Goal: Task Accomplishment & Management: Manage account settings

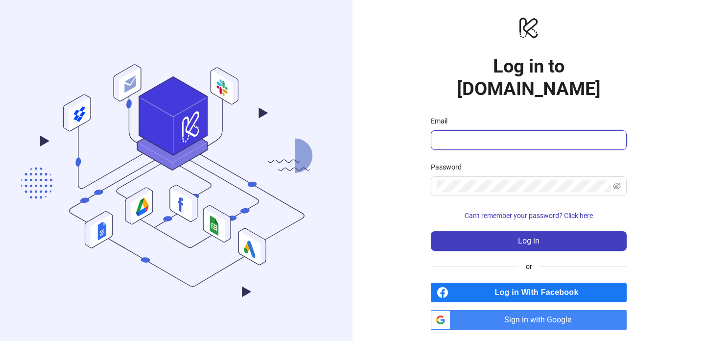
click at [472, 134] on input "Email" at bounding box center [528, 140] width 182 height 12
type input "**********"
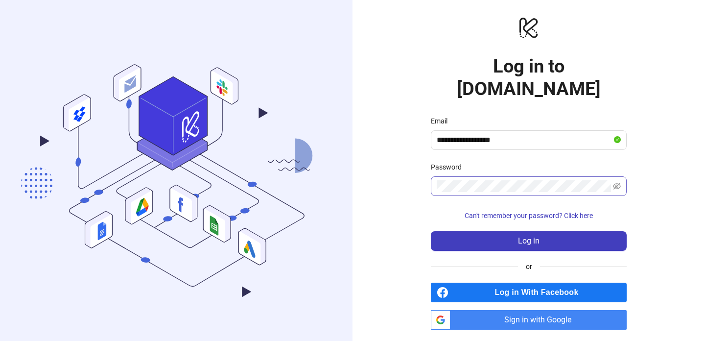
click at [487, 176] on span at bounding box center [529, 186] width 196 height 20
click at [431, 231] on button "Log in" at bounding box center [529, 241] width 196 height 20
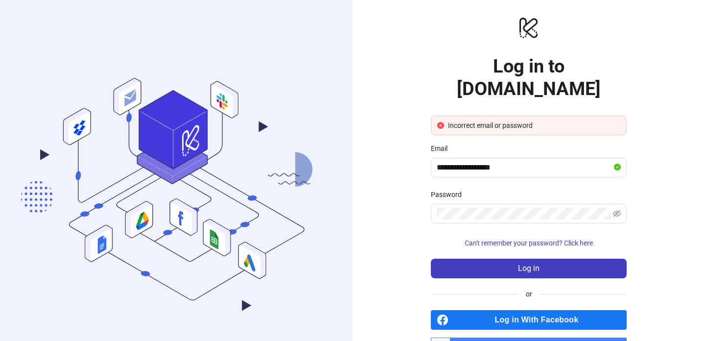
click at [498, 337] on span "Sign in with Google" at bounding box center [540, 347] width 172 height 20
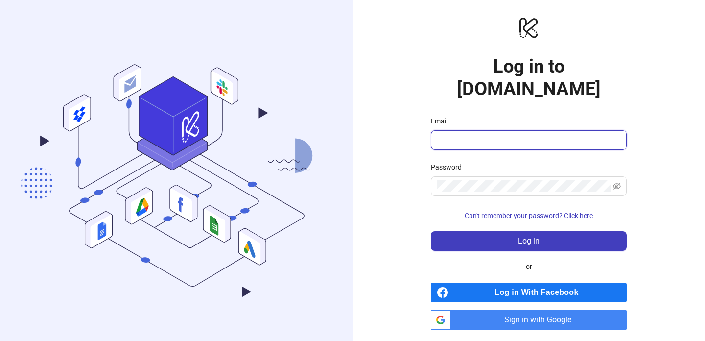
click at [474, 134] on input "Email" at bounding box center [528, 140] width 182 height 12
click at [481, 310] on span "Sign in with Google" at bounding box center [540, 320] width 172 height 20
click at [454, 134] on input "Email" at bounding box center [528, 140] width 182 height 12
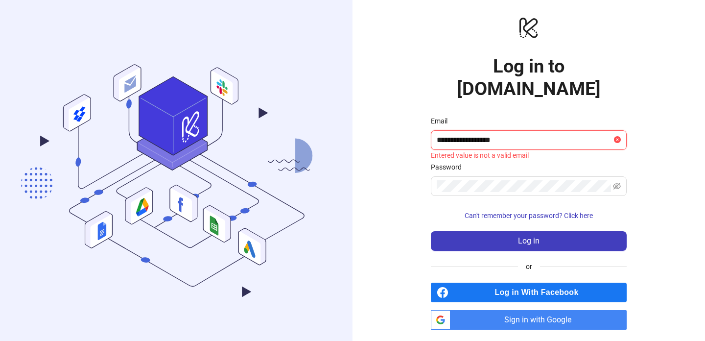
type input "**********"
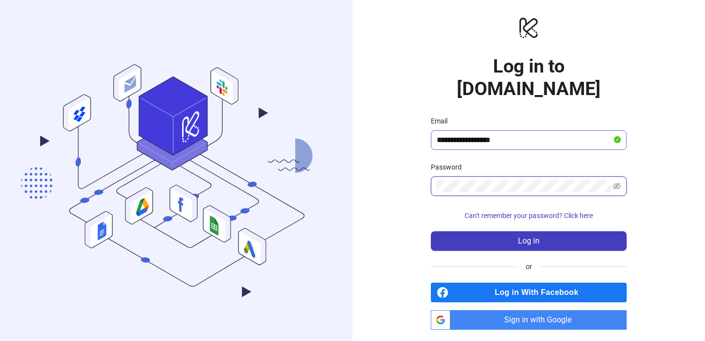
click at [431, 231] on button "Log in" at bounding box center [529, 241] width 196 height 20
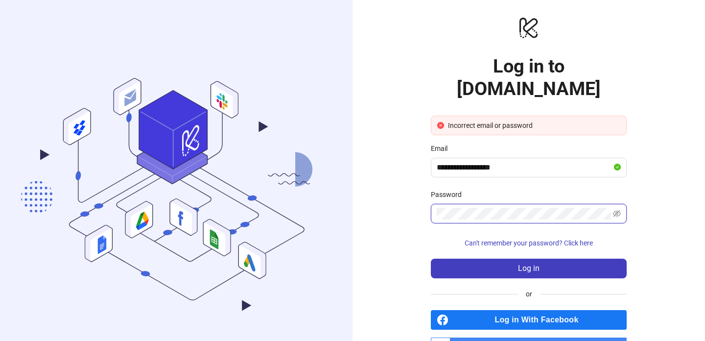
click at [431, 258] on button "Log in" at bounding box center [529, 268] width 196 height 20
click at [494, 337] on span "Sign in with Google" at bounding box center [540, 347] width 172 height 20
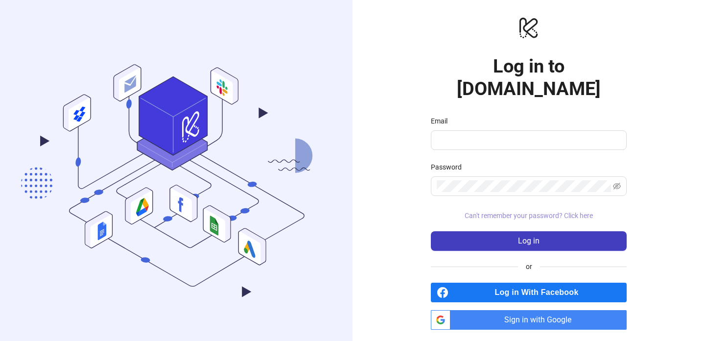
click at [522, 211] on span "Can't remember your password? Click here" at bounding box center [528, 215] width 128 height 8
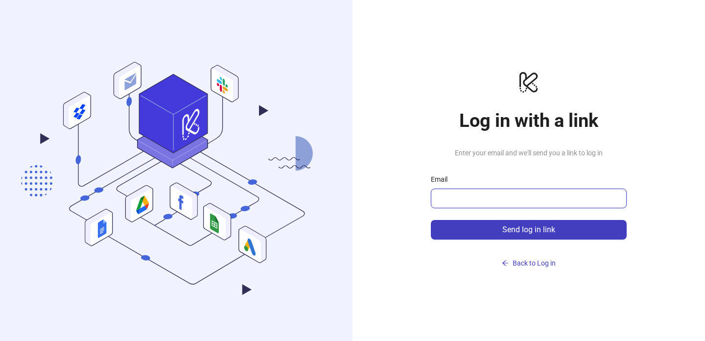
click at [521, 201] on input "Email" at bounding box center [528, 198] width 182 height 12
type input "**********"
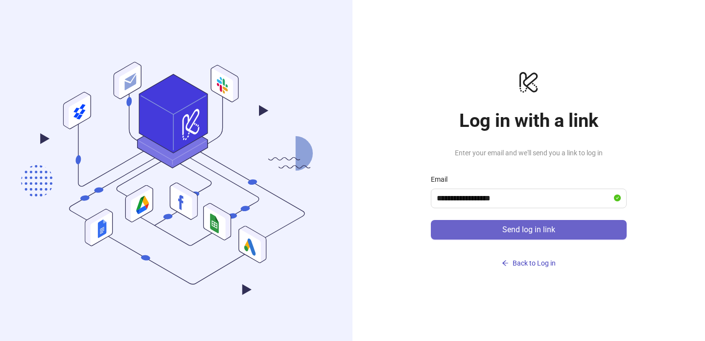
click at [516, 223] on button "Send log in link" at bounding box center [529, 230] width 196 height 20
